Goal: Task Accomplishment & Management: Complete application form

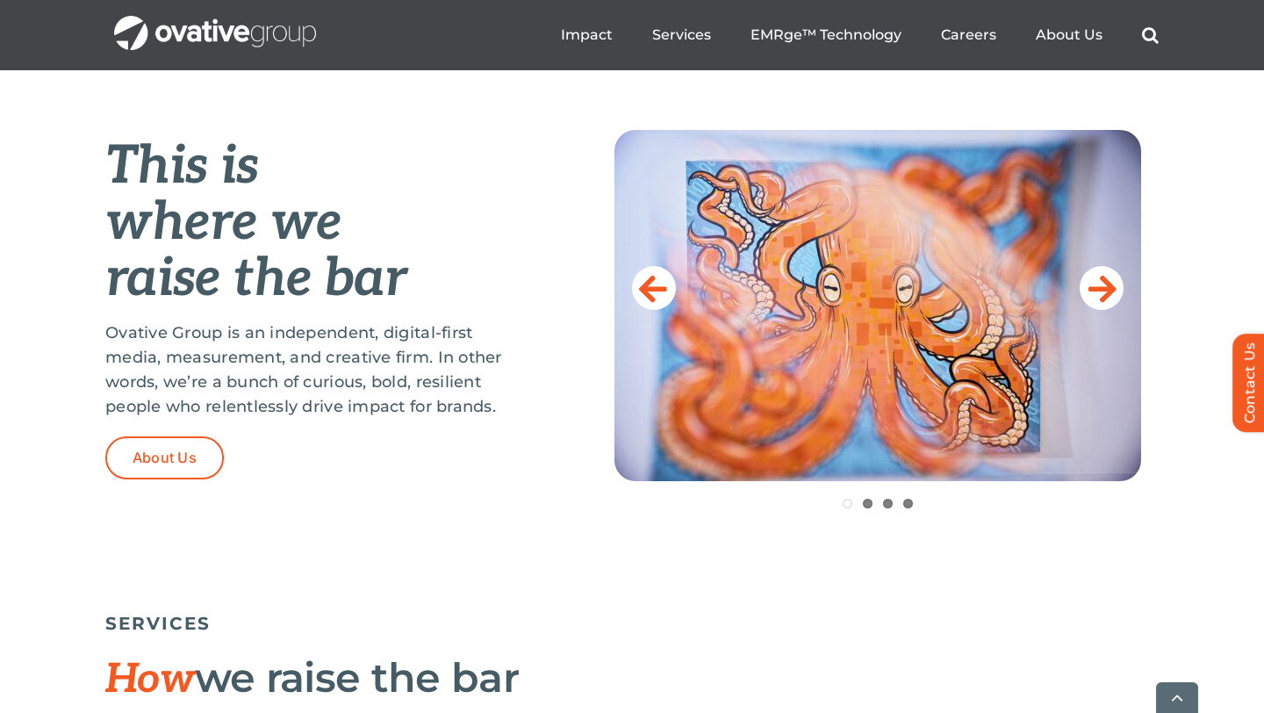
scroll to position [688, 0]
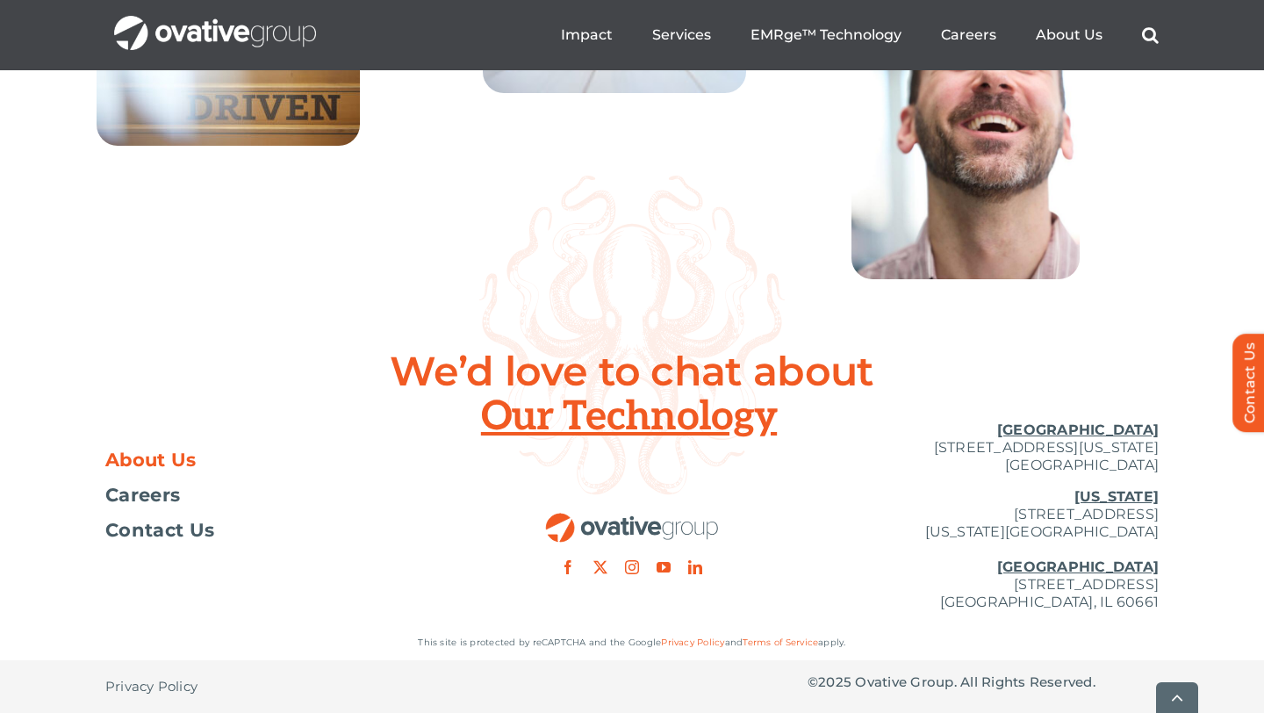
scroll to position [6463, 0]
click at [152, 465] on span "About Us" at bounding box center [150, 460] width 91 height 18
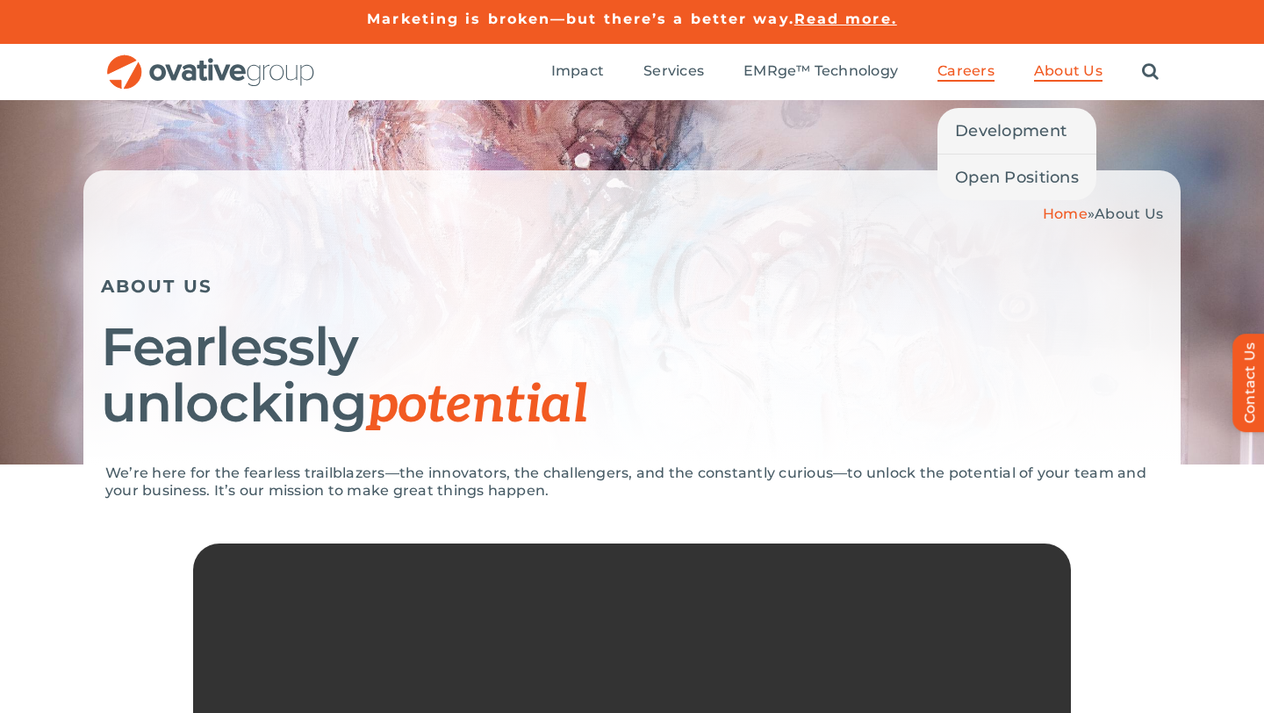
click at [962, 64] on span "Careers" at bounding box center [965, 71] width 57 height 18
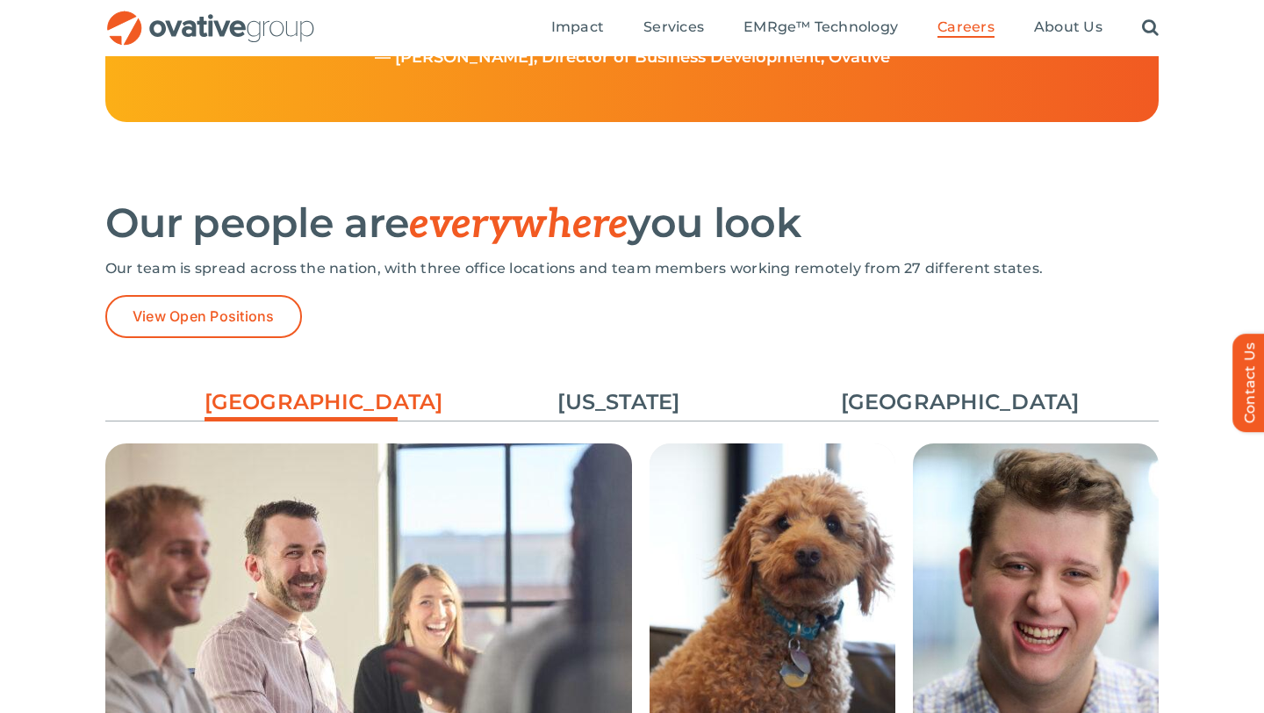
scroll to position [2401, 0]
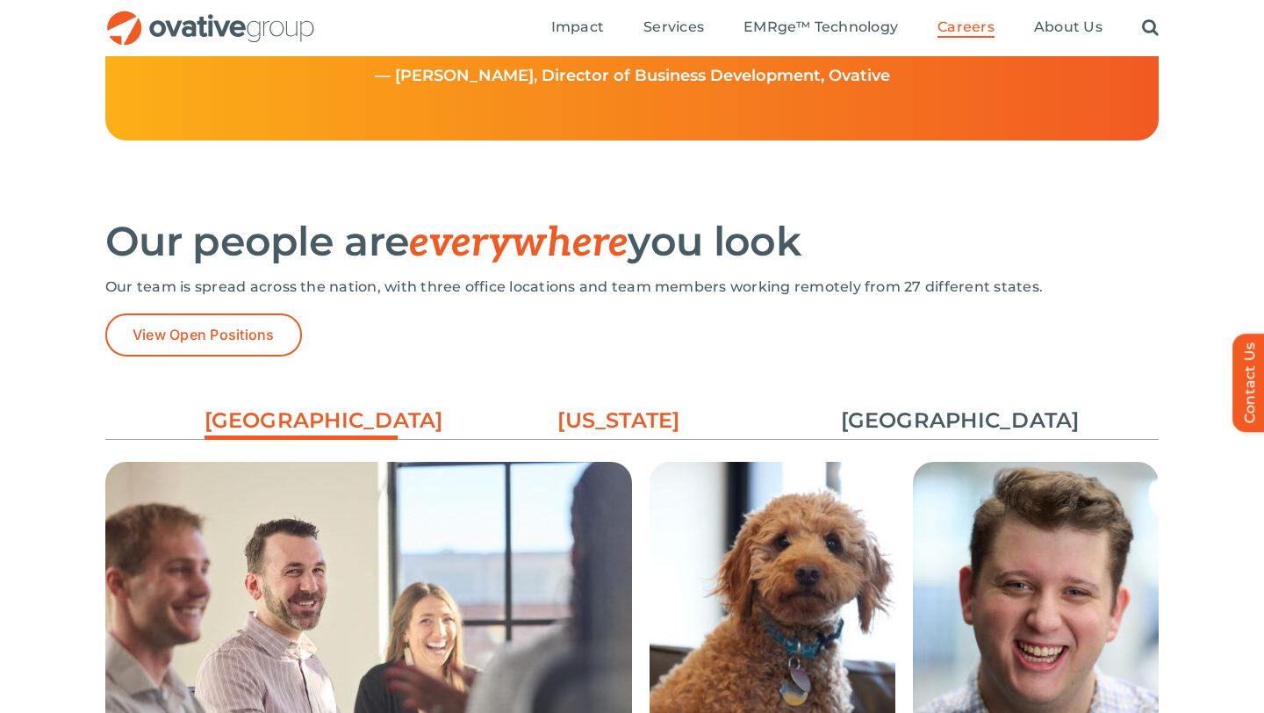
click at [582, 426] on link "[US_STATE]" at bounding box center [618, 420] width 193 height 30
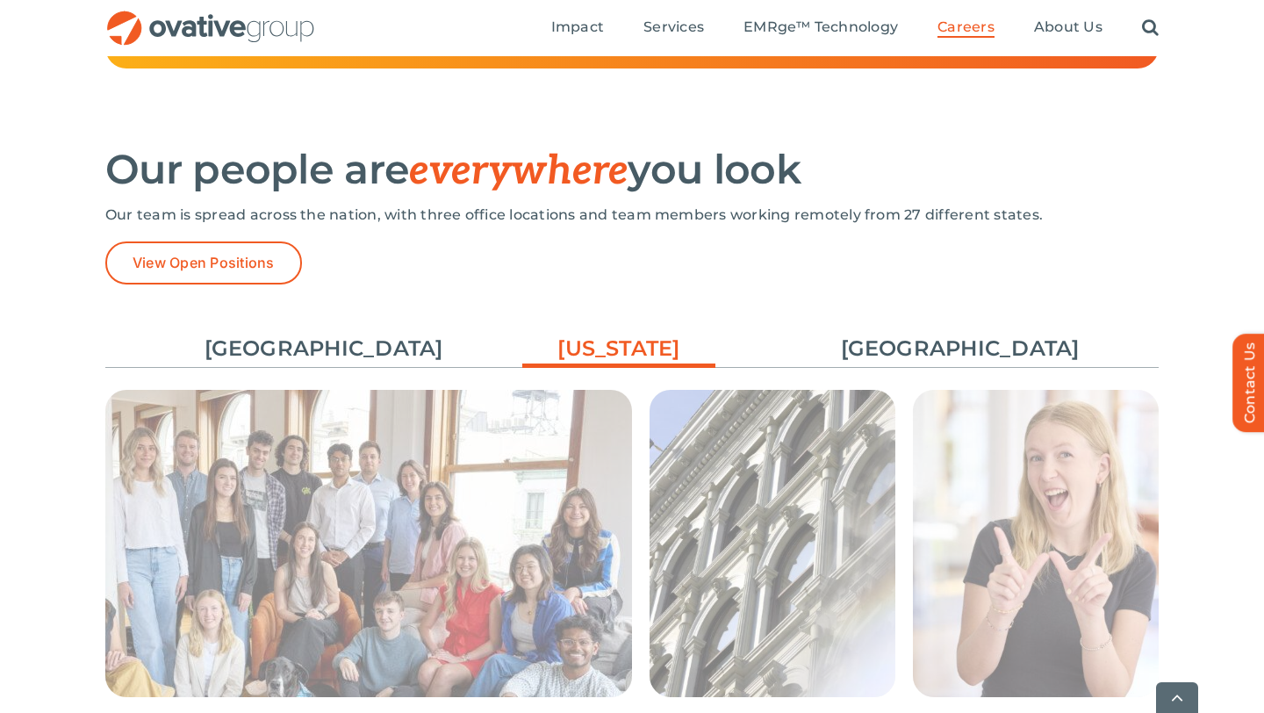
scroll to position [2557, 0]
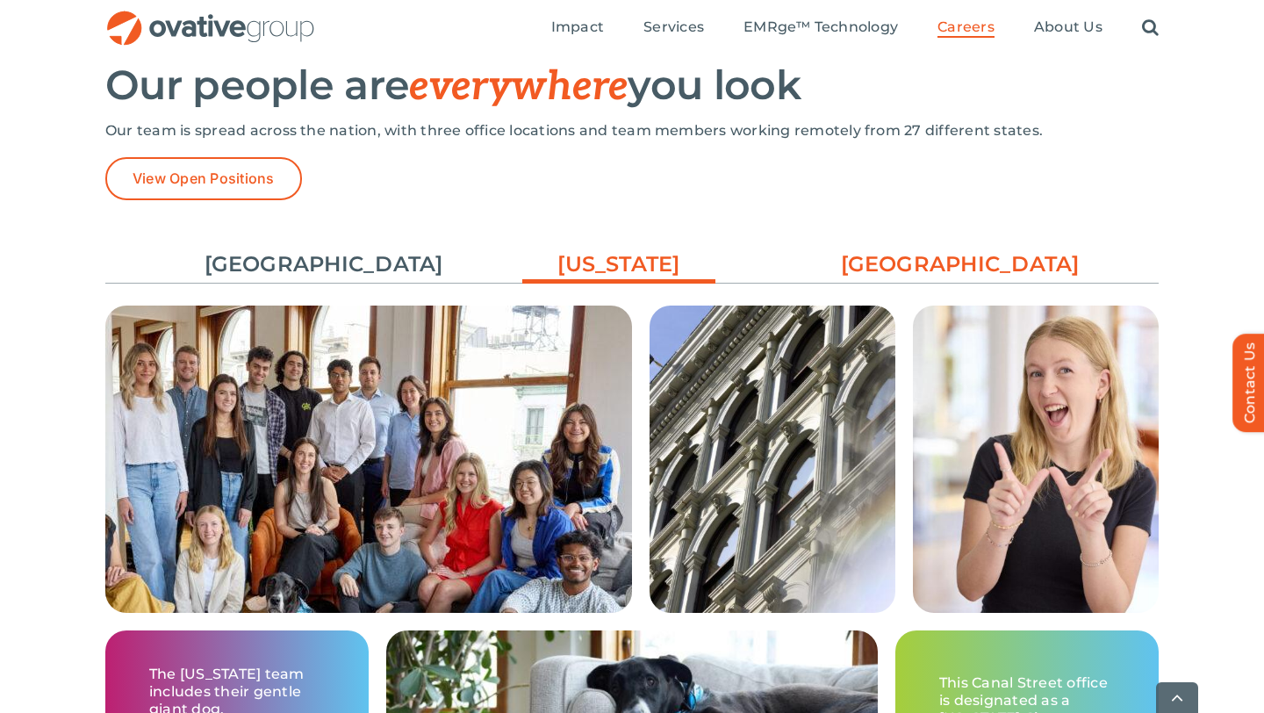
click at [924, 255] on link "[GEOGRAPHIC_DATA]" at bounding box center [937, 264] width 193 height 30
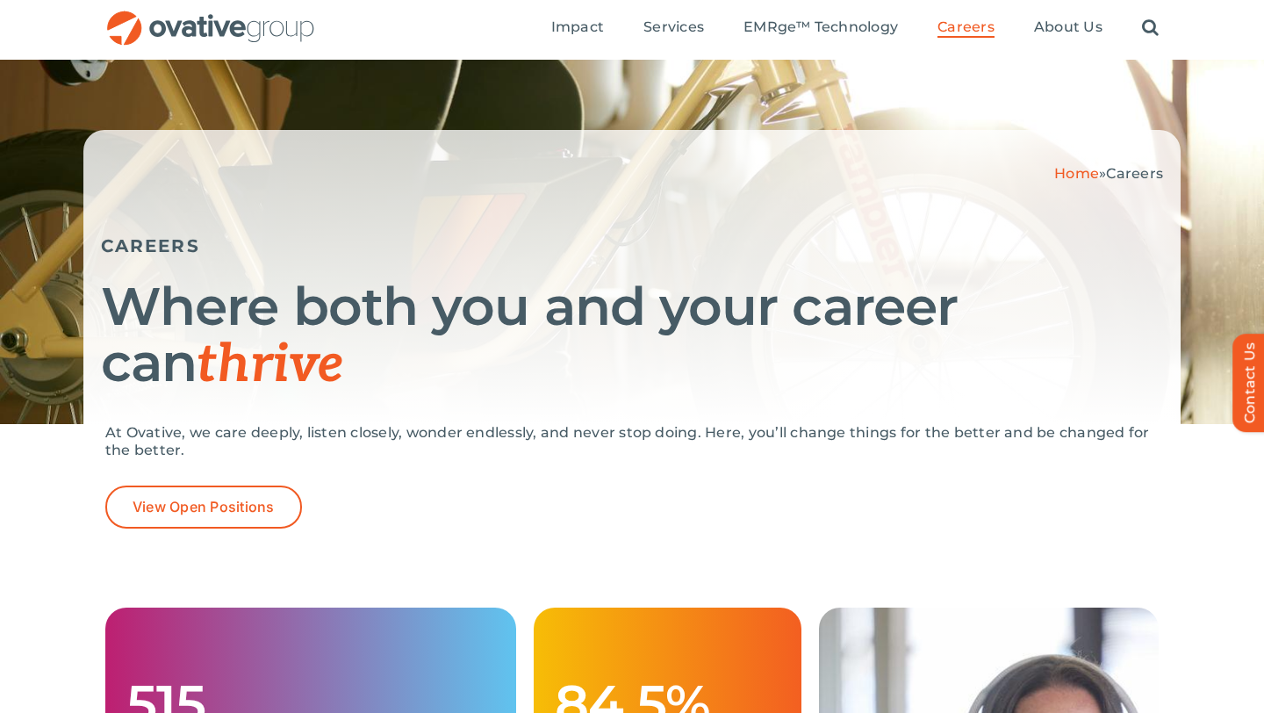
scroll to position [0, 0]
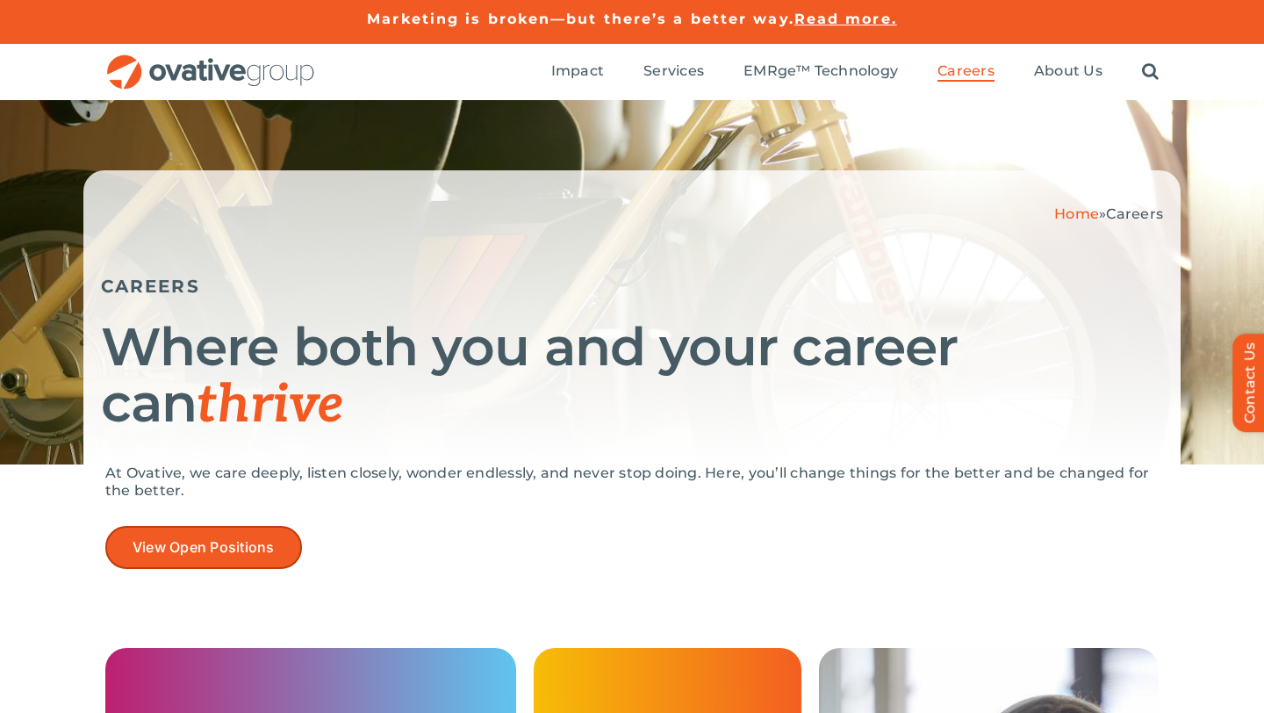
click at [199, 550] on span "View Open Positions" at bounding box center [204, 547] width 142 height 17
